Goal: Task Accomplishment & Management: Use online tool/utility

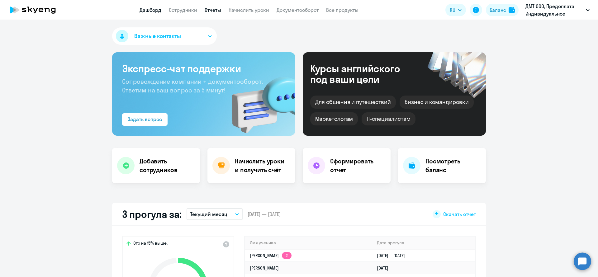
select select "30"
click at [237, 9] on link "Начислить уроки" at bounding box center [249, 10] width 41 height 6
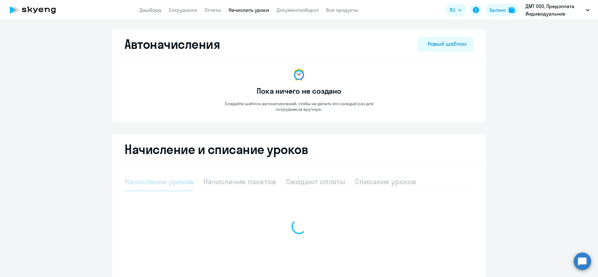
select select "10"
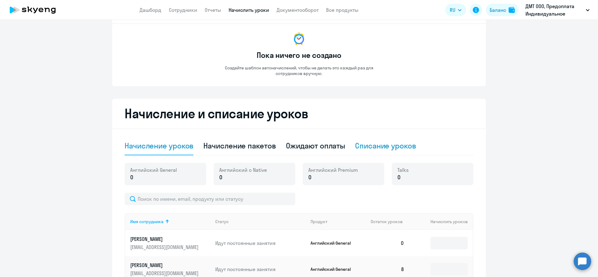
scroll to position [187, 0]
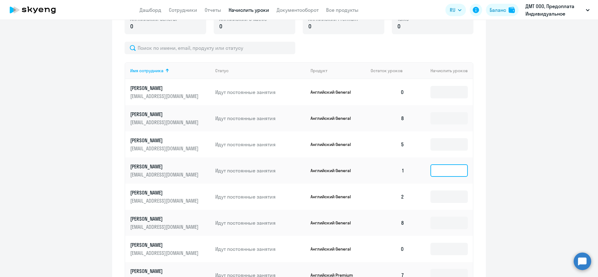
click at [448, 176] on input at bounding box center [449, 171] width 37 height 12
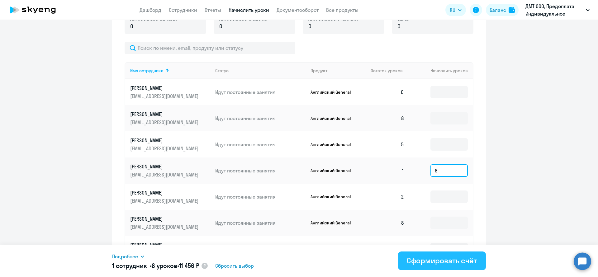
type input "8"
click at [433, 253] on button "Сформировать счёт" at bounding box center [442, 261] width 88 height 19
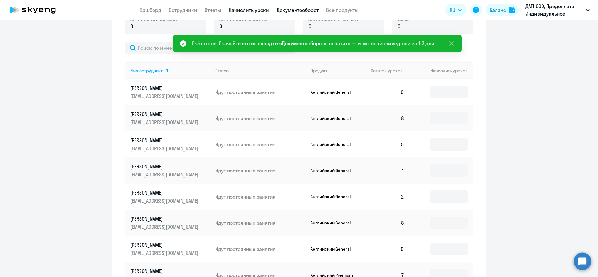
click at [314, 12] on link "Документооборот" at bounding box center [298, 10] width 42 height 6
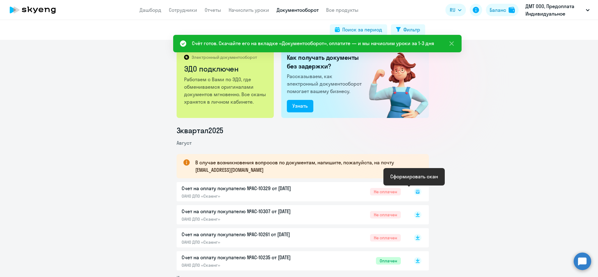
click at [414, 194] on rect at bounding box center [417, 191] width 7 height 7
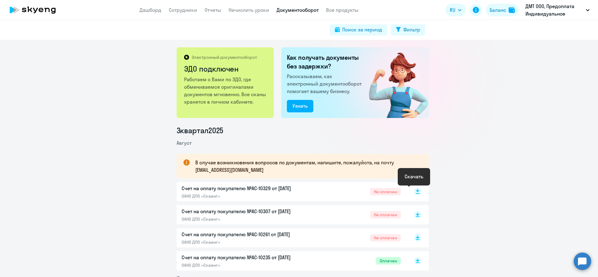
click at [415, 192] on rect at bounding box center [417, 191] width 7 height 7
